Goal: Task Accomplishment & Management: Use online tool/utility

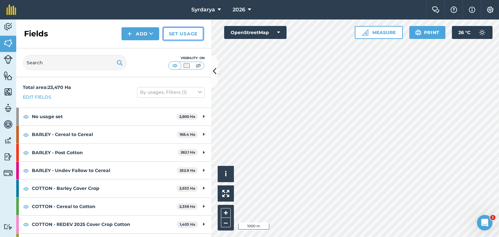
click at [183, 33] on link "Set usage" at bounding box center [183, 33] width 40 height 13
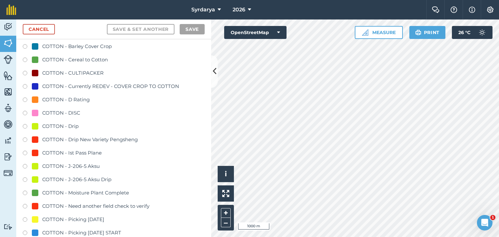
scroll to position [358, 0]
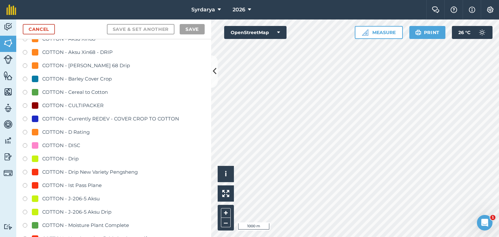
click at [25, 91] on label at bounding box center [27, 93] width 9 height 7
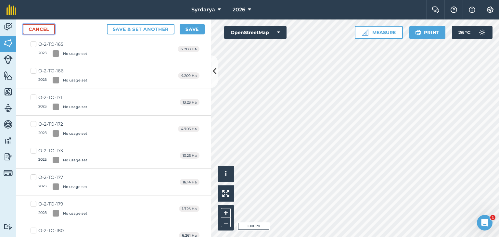
click at [44, 30] on link "Cancel" at bounding box center [39, 29] width 32 height 10
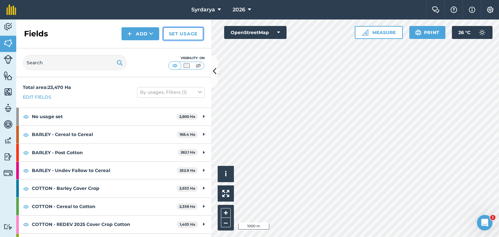
click at [193, 36] on link "Set usage" at bounding box center [183, 33] width 40 height 13
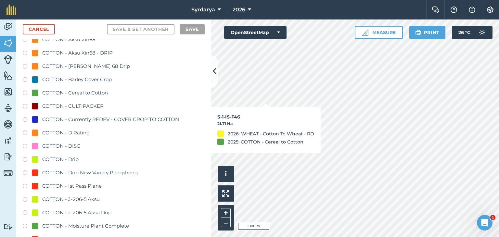
scroll to position [358, 0]
click at [25, 78] on label at bounding box center [27, 80] width 9 height 7
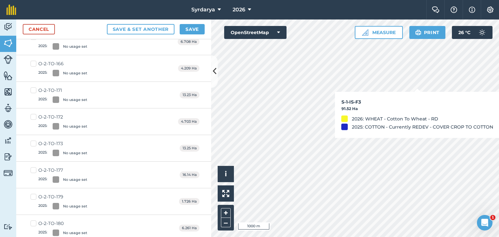
scroll to position [350, 0]
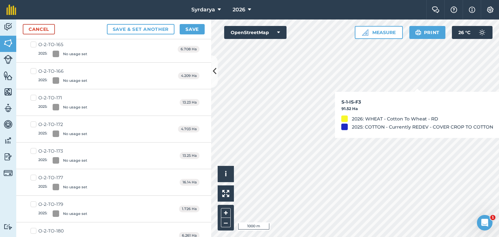
checkbox input "false"
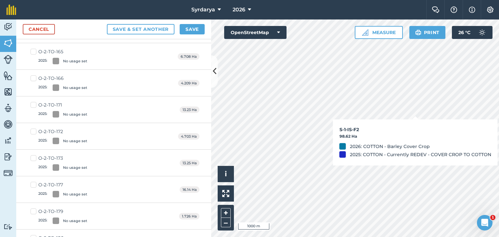
scroll to position [358, 0]
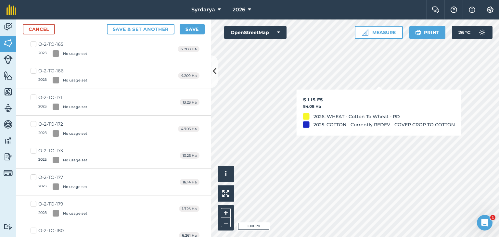
checkbox input "true"
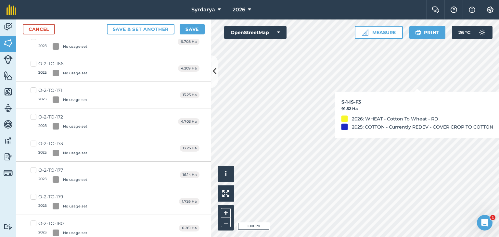
scroll to position [350, 0]
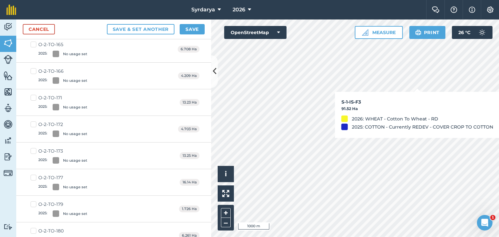
checkbox input "true"
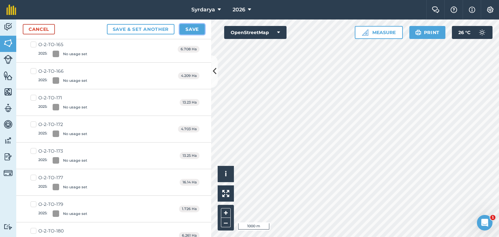
click at [195, 29] on button "Save" at bounding box center [192, 29] width 25 height 10
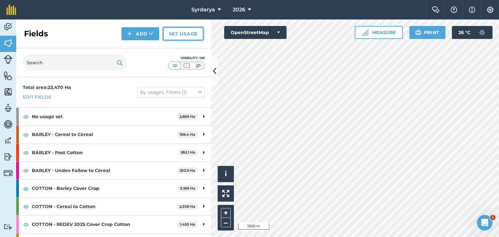
click at [196, 35] on link "Set usage" at bounding box center [183, 33] width 40 height 13
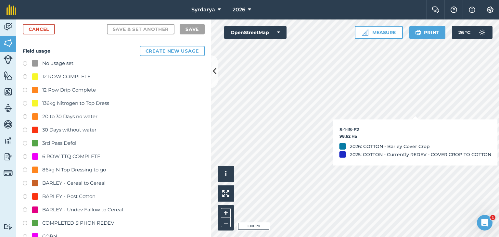
checkbox input "true"
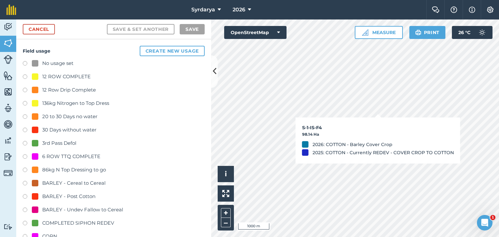
checkbox input "true"
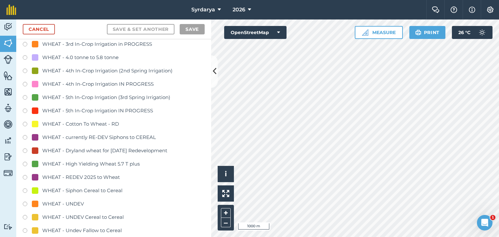
scroll to position [1333, 0]
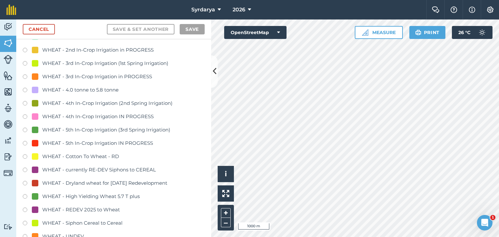
click at [24, 156] on label at bounding box center [27, 157] width 9 height 7
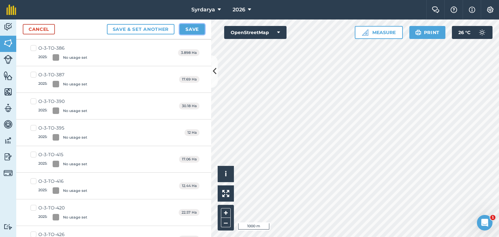
click at [194, 29] on button "Save" at bounding box center [192, 29] width 25 height 10
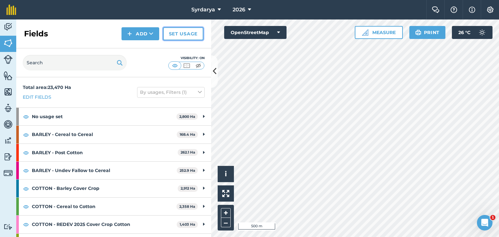
click at [182, 33] on link "Set usage" at bounding box center [183, 33] width 40 height 13
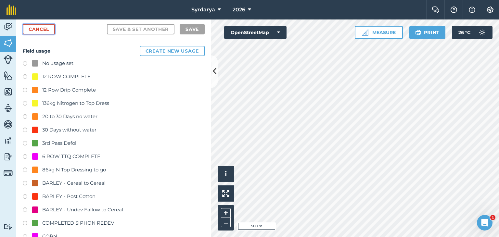
click at [36, 28] on link "Cancel" at bounding box center [39, 29] width 32 height 10
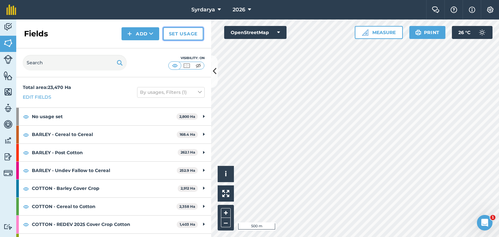
click at [177, 37] on link "Set usage" at bounding box center [183, 33] width 40 height 13
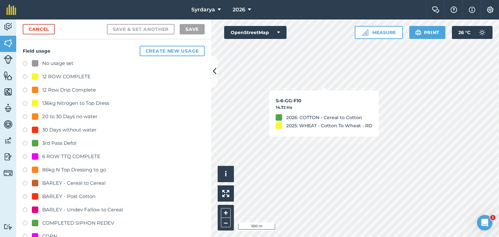
click at [23, 63] on label at bounding box center [27, 64] width 9 height 7
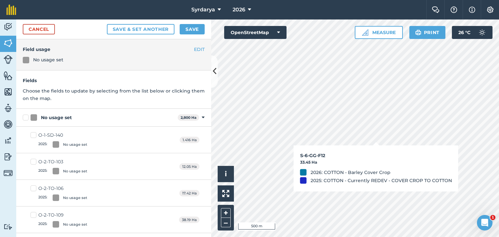
checkbox input "true"
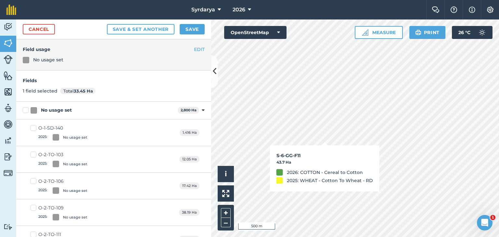
checkbox input "true"
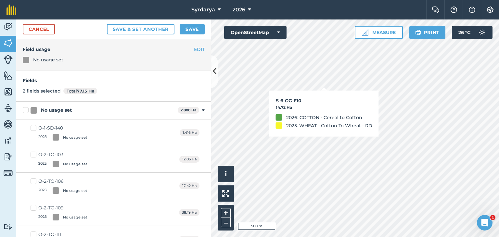
checkbox input "true"
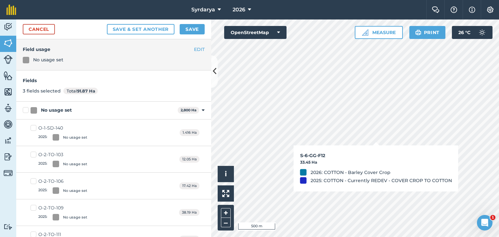
checkbox input "false"
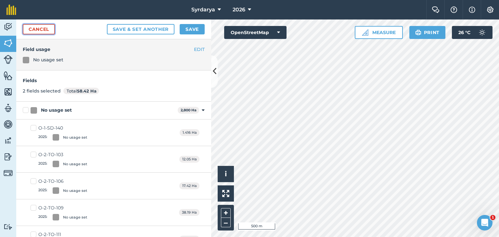
click at [45, 27] on link "Cancel" at bounding box center [39, 29] width 32 height 10
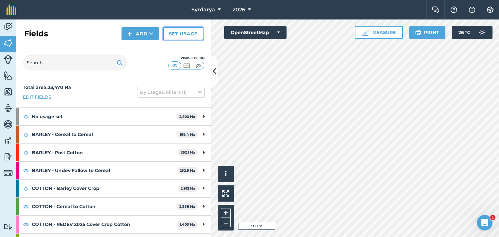
click at [180, 35] on link "Set usage" at bounding box center [183, 33] width 40 height 13
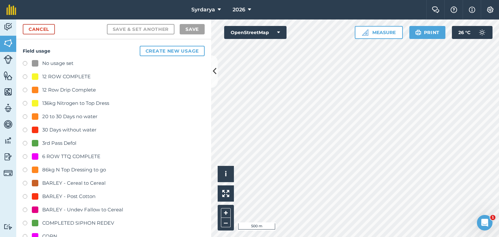
click at [24, 63] on label at bounding box center [27, 64] width 9 height 7
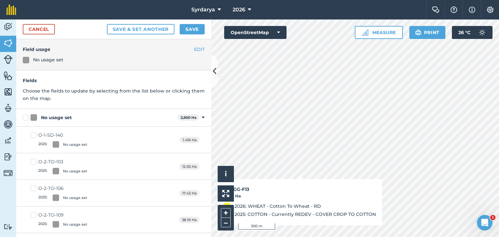
checkbox input "true"
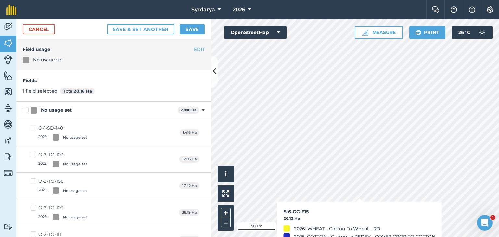
checkbox input "true"
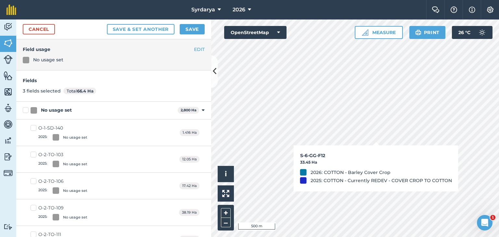
checkbox input "true"
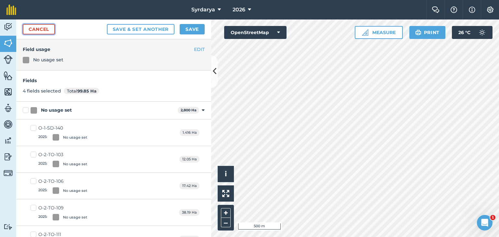
click at [35, 28] on link "Cancel" at bounding box center [39, 29] width 32 height 10
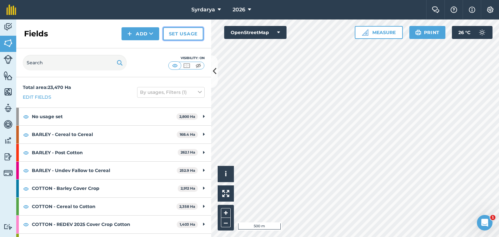
click at [181, 31] on link "Set usage" at bounding box center [183, 33] width 40 height 13
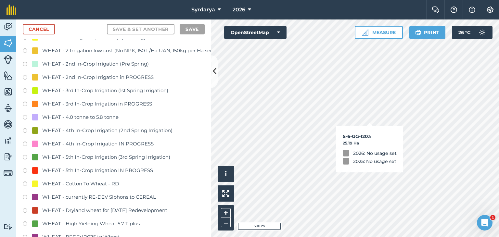
scroll to position [1333, 0]
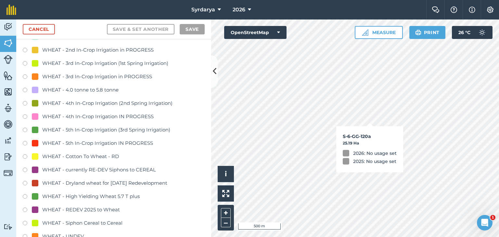
click at [25, 156] on label at bounding box center [27, 157] width 9 height 7
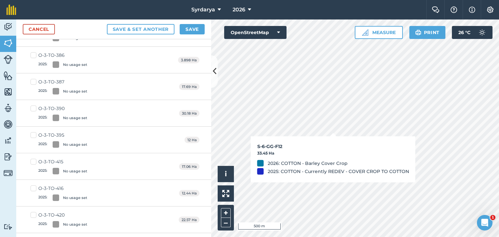
checkbox input "true"
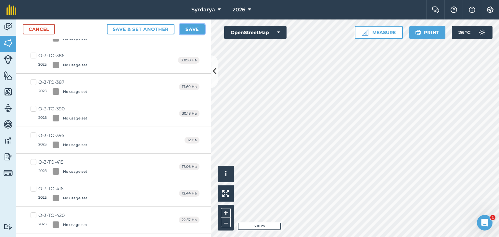
click at [193, 28] on button "Save" at bounding box center [192, 29] width 25 height 10
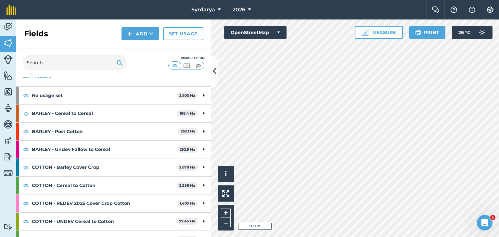
scroll to position [33, 0]
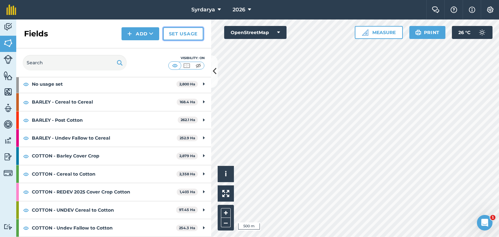
click at [184, 33] on link "Set usage" at bounding box center [183, 33] width 40 height 13
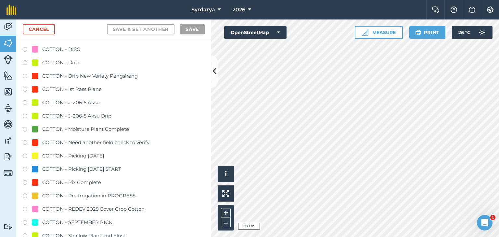
scroll to position [455, 0]
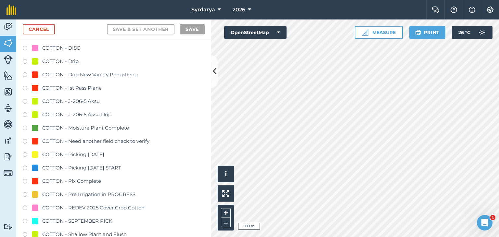
click at [25, 207] on label at bounding box center [27, 209] width 9 height 7
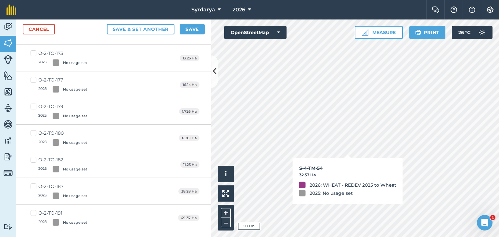
checkbox input "true"
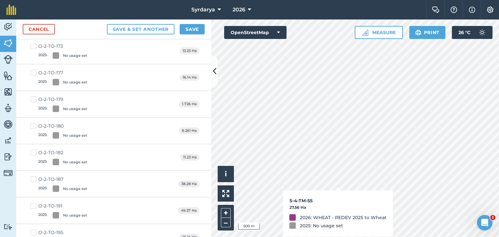
scroll to position [448, 0]
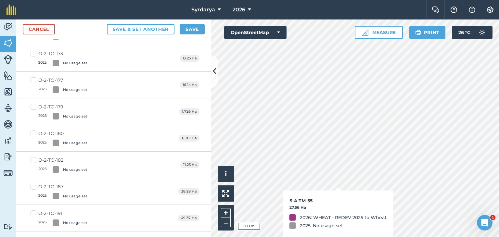
checkbox input "true"
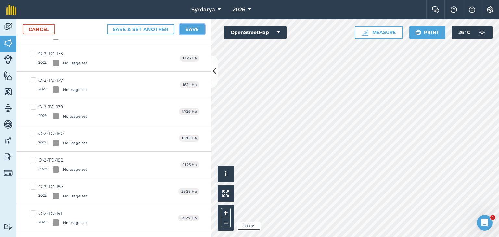
click at [191, 28] on button "Save" at bounding box center [192, 29] width 25 height 10
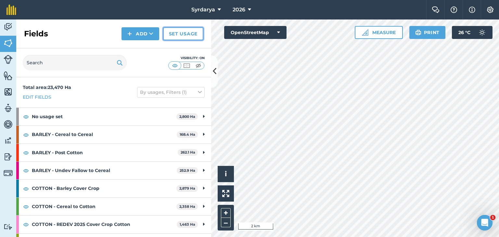
click at [178, 32] on link "Set usage" at bounding box center [183, 33] width 40 height 13
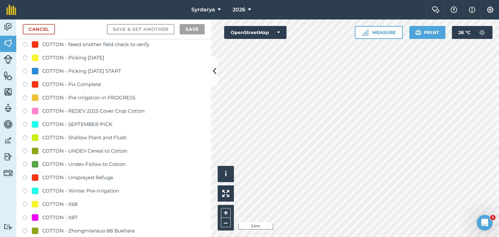
scroll to position [553, 0]
click at [25, 109] on label at bounding box center [27, 111] width 9 height 7
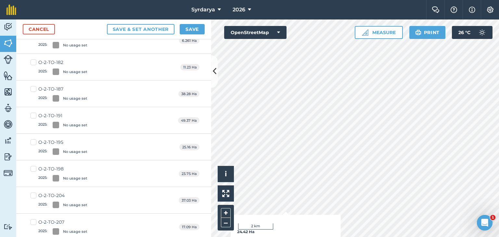
checkbox input "true"
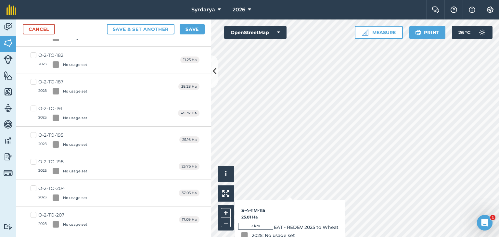
scroll to position [545, 0]
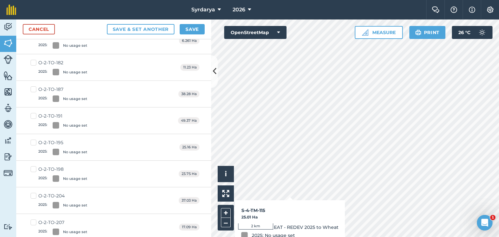
checkbox input "true"
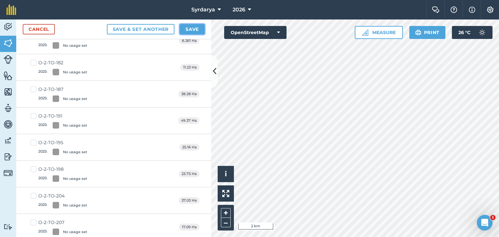
click at [196, 30] on button "Save" at bounding box center [192, 29] width 25 height 10
